Goal: Transaction & Acquisition: Purchase product/service

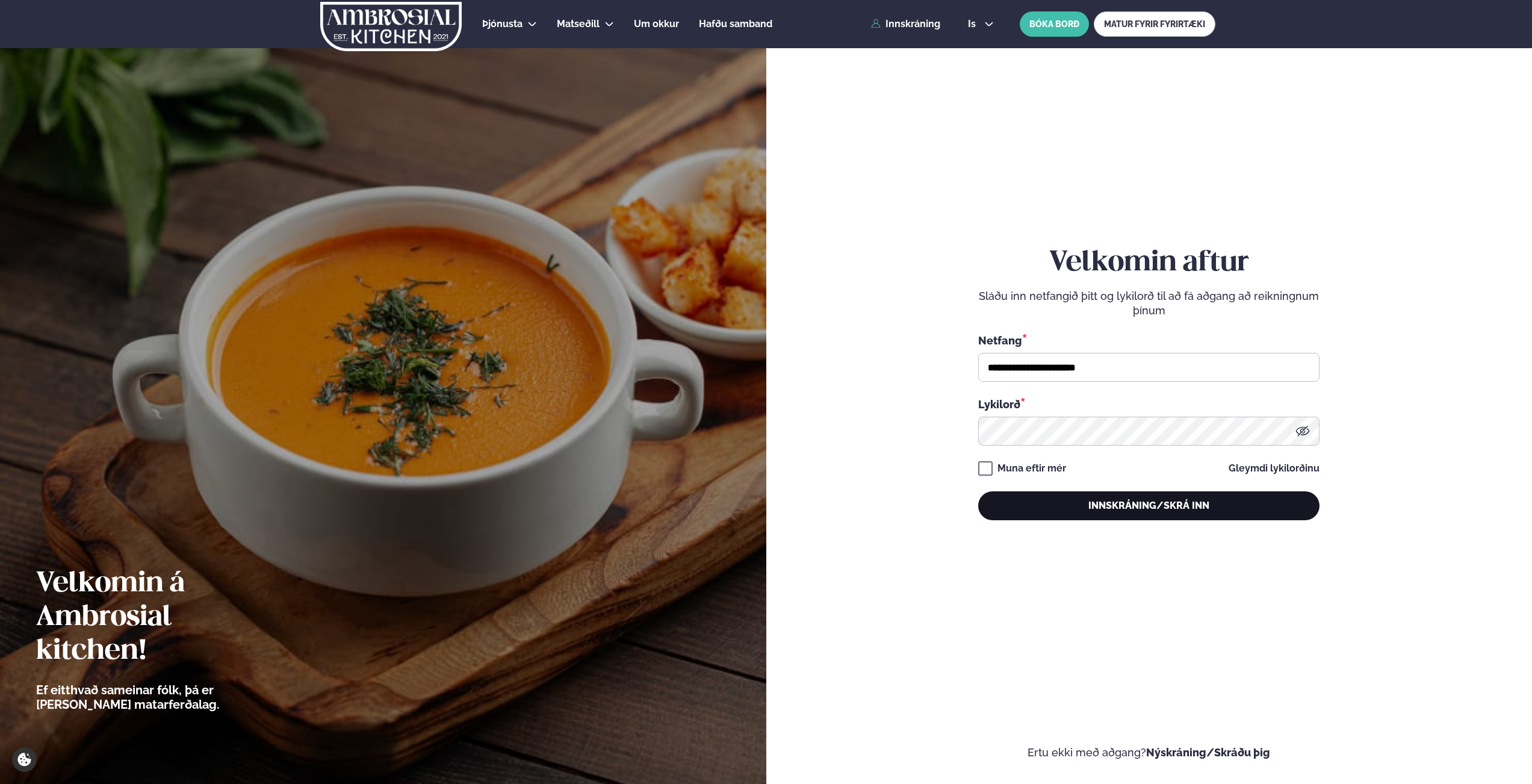
click at [1088, 512] on button "Innskráning/Skrá inn" at bounding box center [1149, 506] width 341 height 29
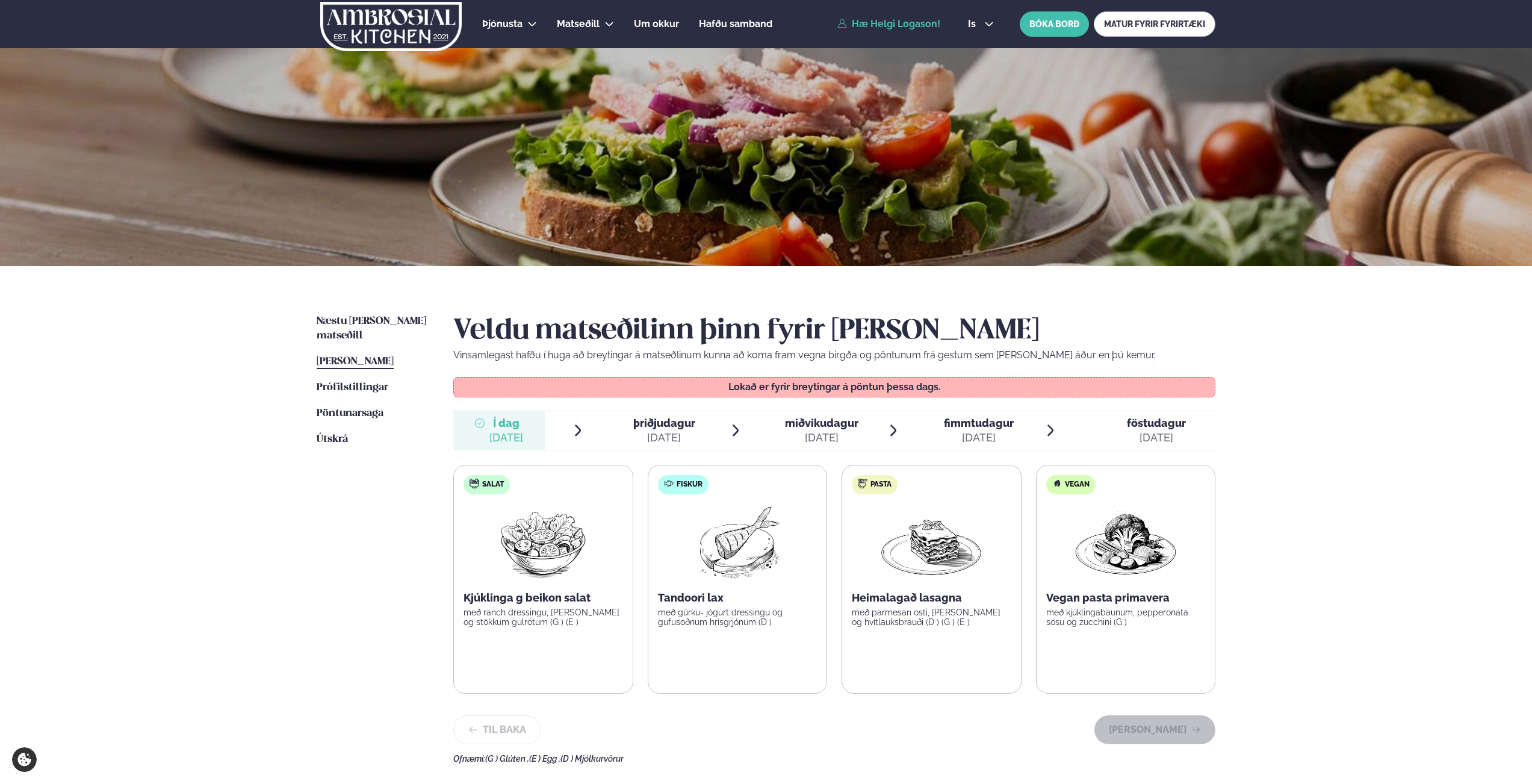
click at [676, 421] on span "þriðjudagur" at bounding box center [665, 422] width 62 height 13
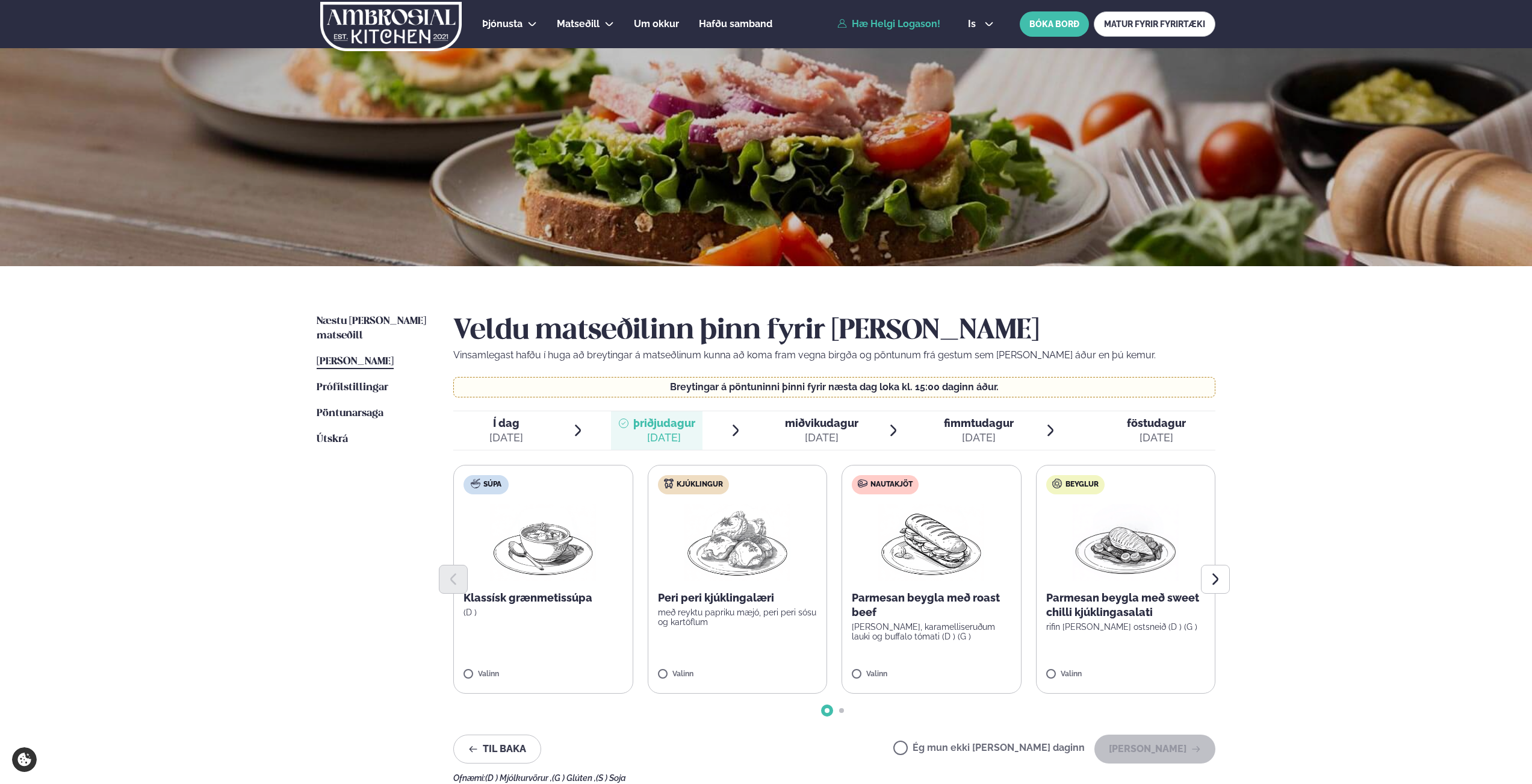
click at [760, 618] on p "með reyktu papriku mæjó, peri peri sósu og kartöflum" at bounding box center [737, 617] width 160 height 19
click at [1151, 752] on button "[PERSON_NAME]" at bounding box center [1155, 748] width 121 height 29
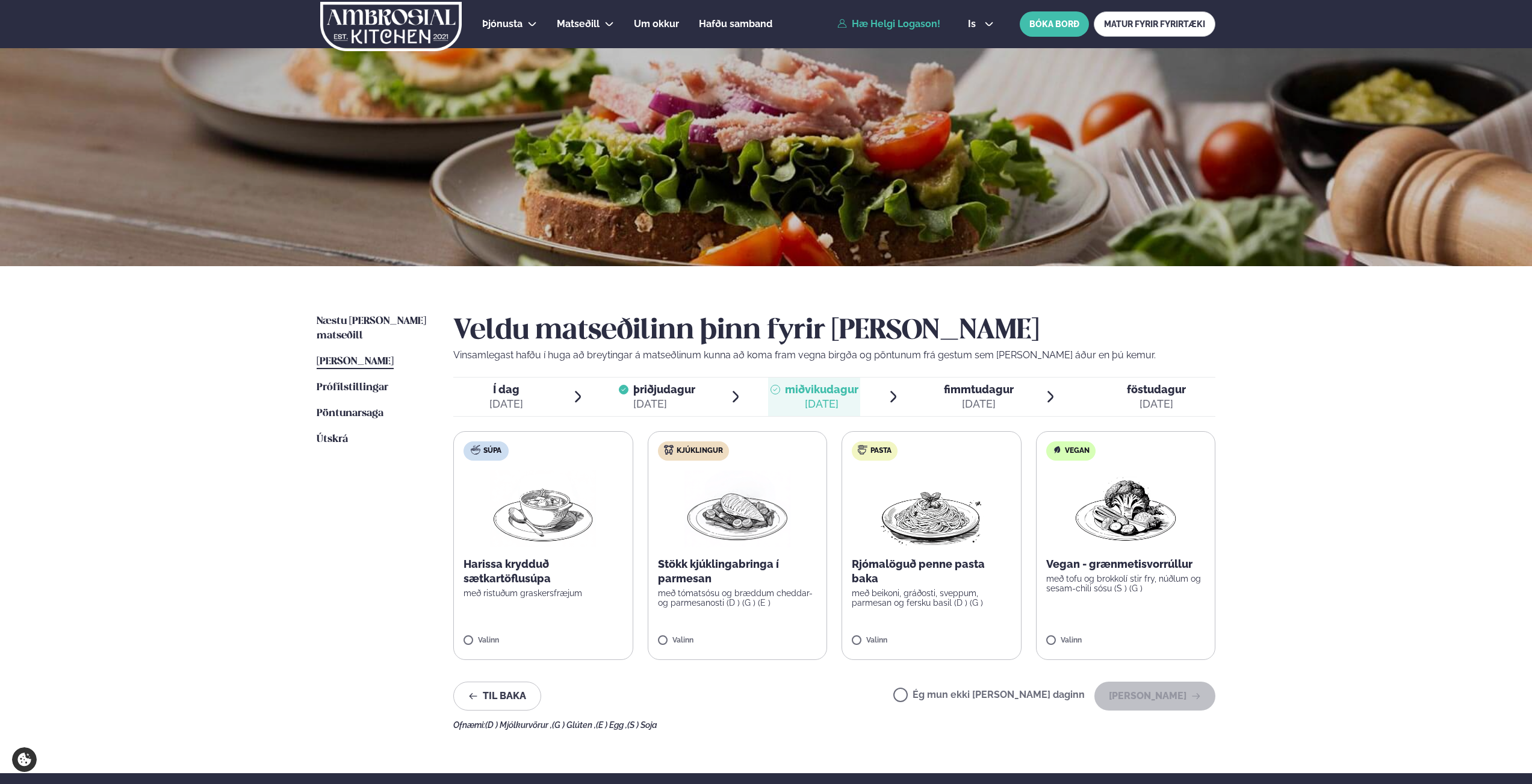
click at [726, 528] on img at bounding box center [737, 509] width 106 height 77
click at [1147, 694] on button "[PERSON_NAME]" at bounding box center [1155, 695] width 121 height 29
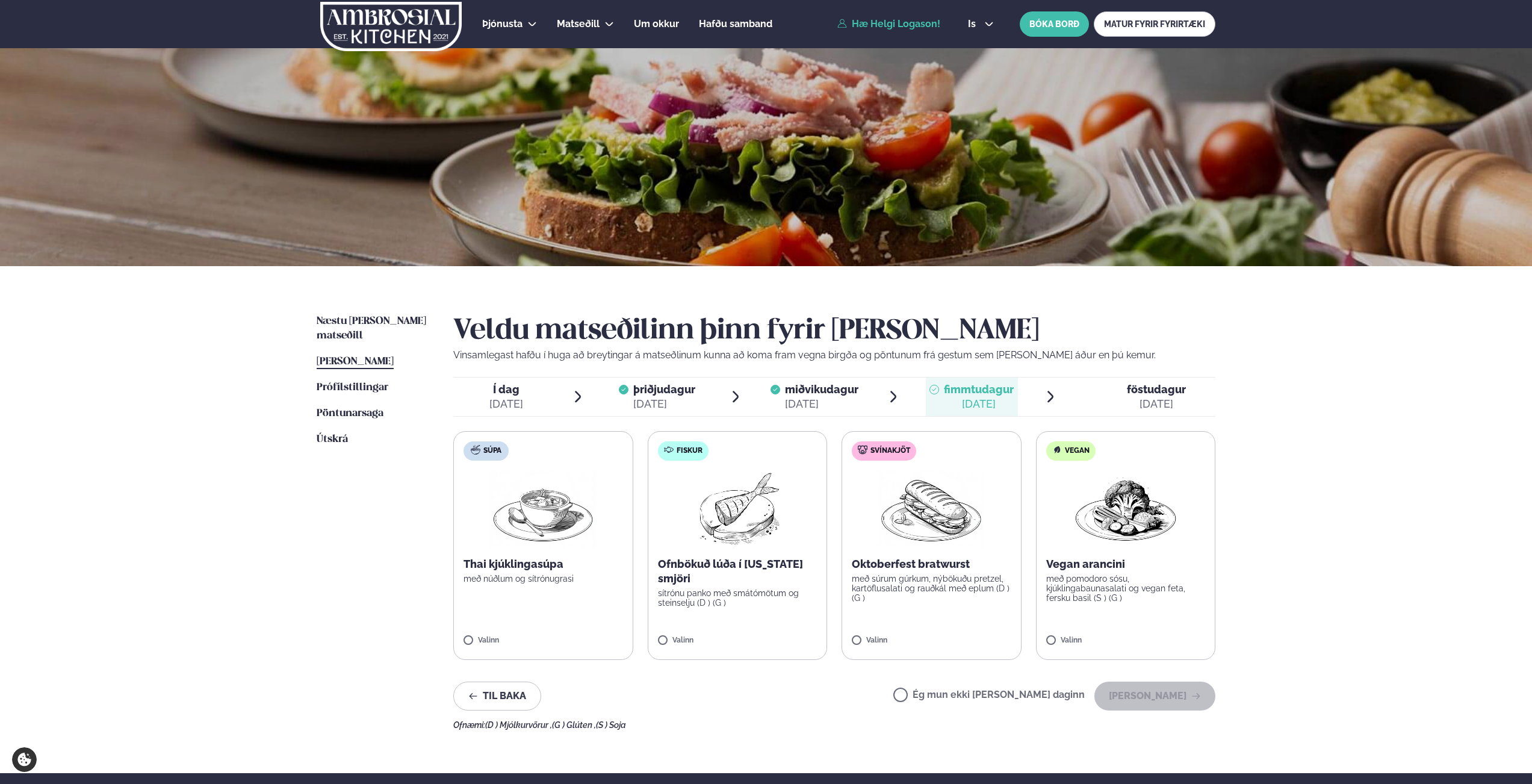
click at [743, 540] on img at bounding box center [737, 509] width 107 height 77
click at [1200, 687] on button "[PERSON_NAME]" at bounding box center [1155, 695] width 121 height 29
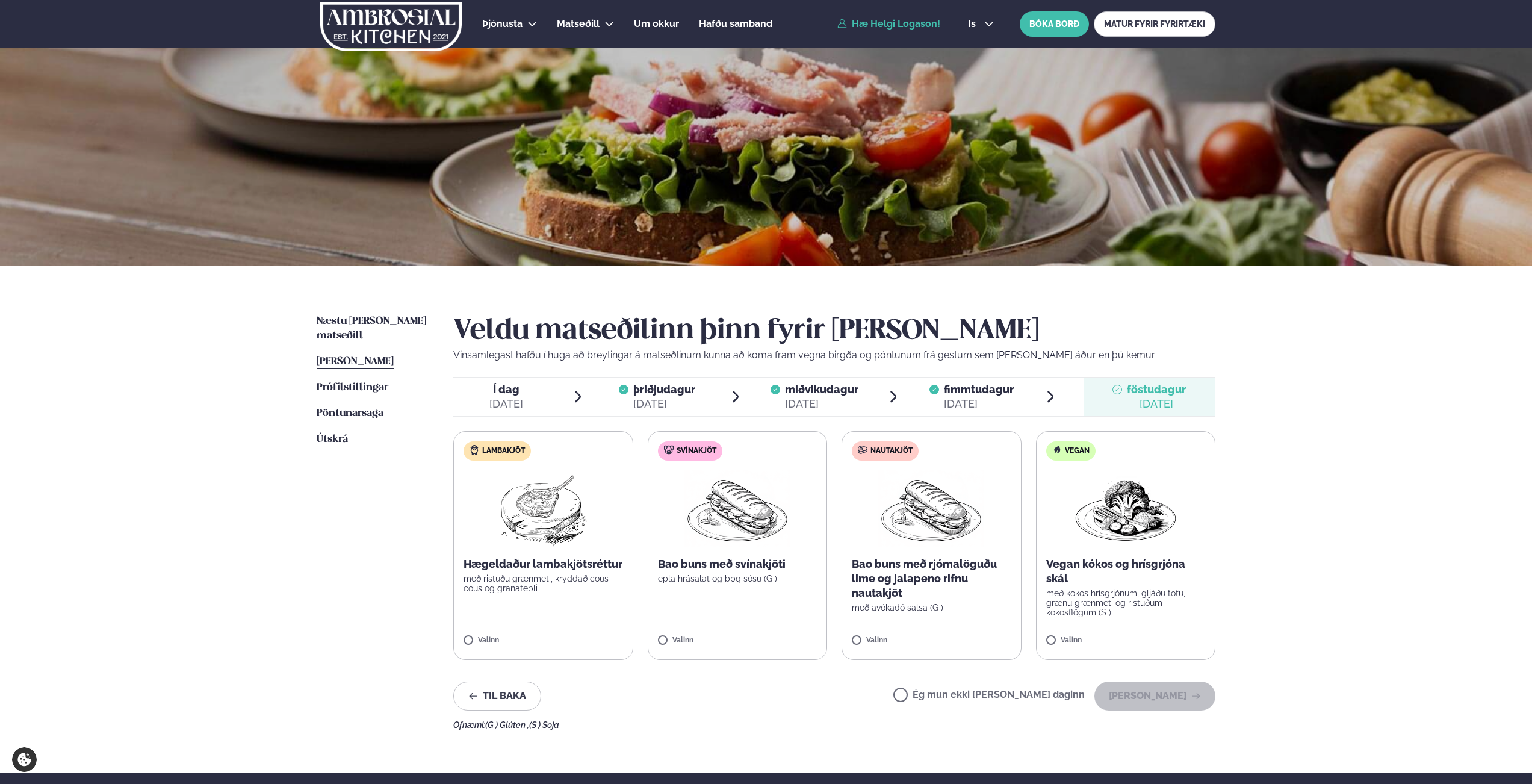
click at [967, 403] on div "[DATE]" at bounding box center [979, 403] width 70 height 14
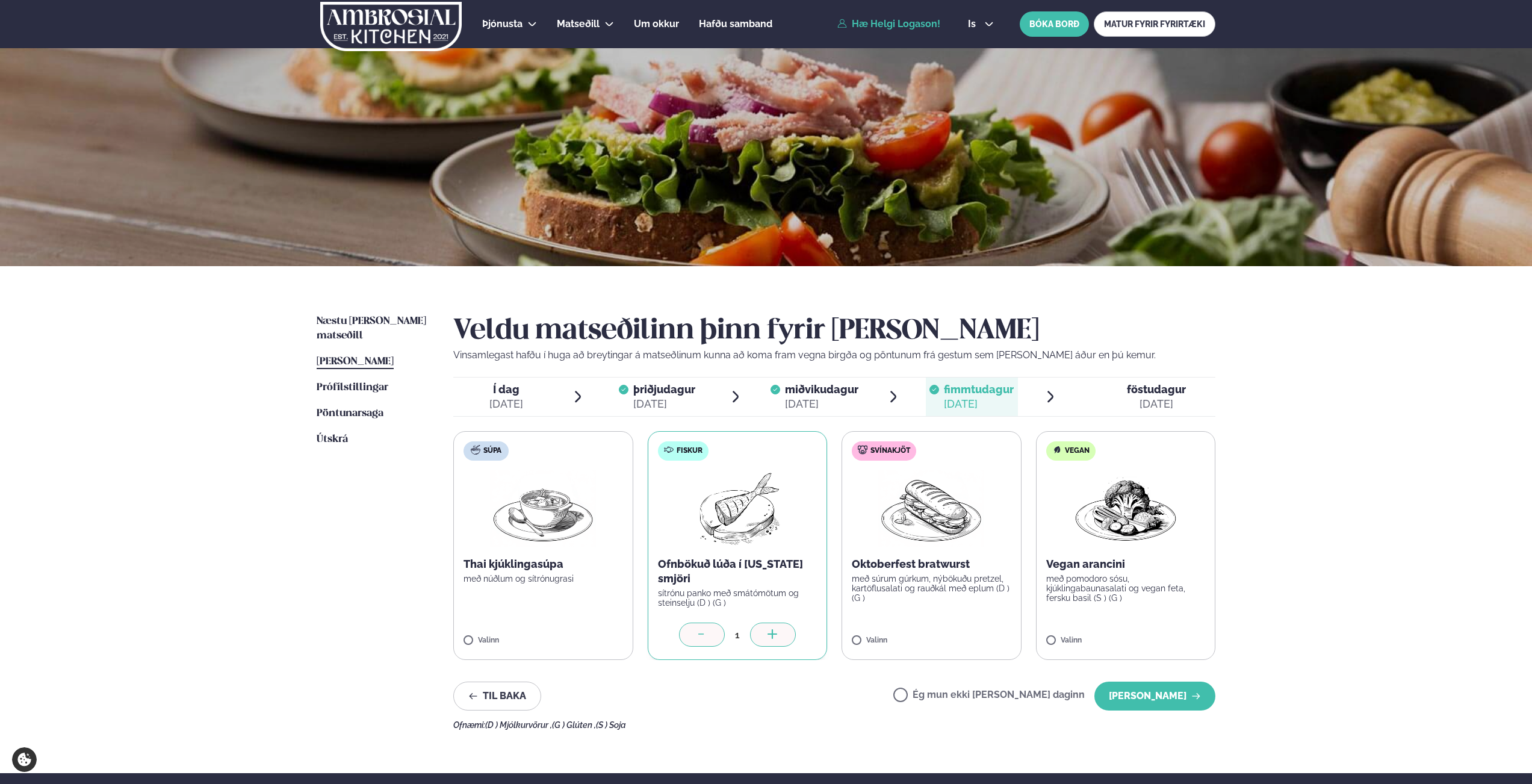
click at [962, 702] on label "Ég mun ekki [PERSON_NAME] daginn" at bounding box center [989, 696] width 192 height 13
click at [1156, 697] on button "[PERSON_NAME]" at bounding box center [1155, 695] width 121 height 29
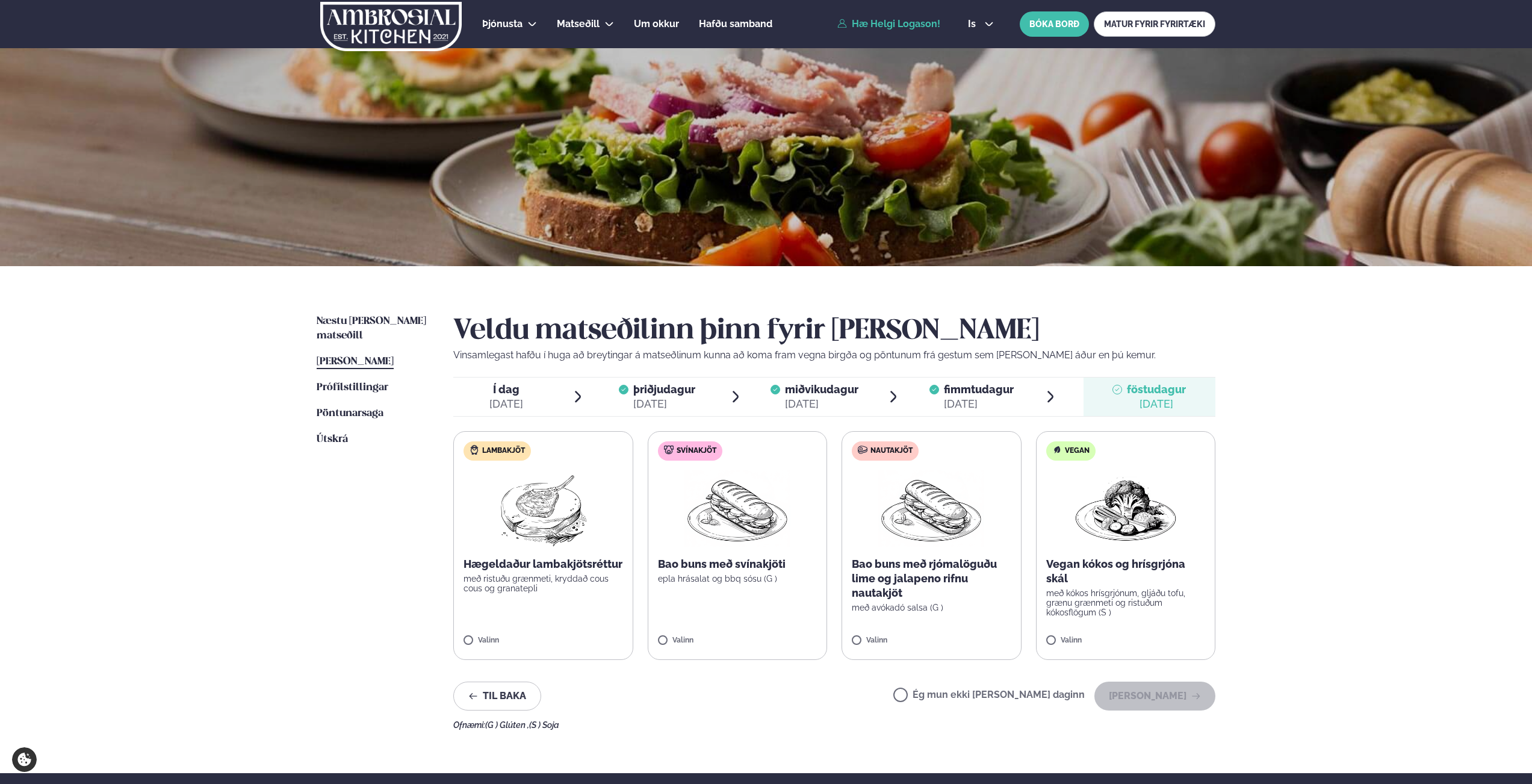
click at [888, 624] on label "Nautakjöt Bao buns með rjómalöguðu lime og jalapeno rifnu nautakjöt með avókadó…" at bounding box center [932, 546] width 180 height 229
click at [1005, 606] on p "með avókadó salsa (G )" at bounding box center [932, 607] width 160 height 10
click at [867, 630] on label "Nautakjöt Bao buns með rjómalöguðu lime og jalapeno rifnu nautakjöt með avókadó…" at bounding box center [932, 546] width 180 height 229
click at [1205, 702] on button "[PERSON_NAME]" at bounding box center [1155, 695] width 121 height 29
